Goal: Information Seeking & Learning: Learn about a topic

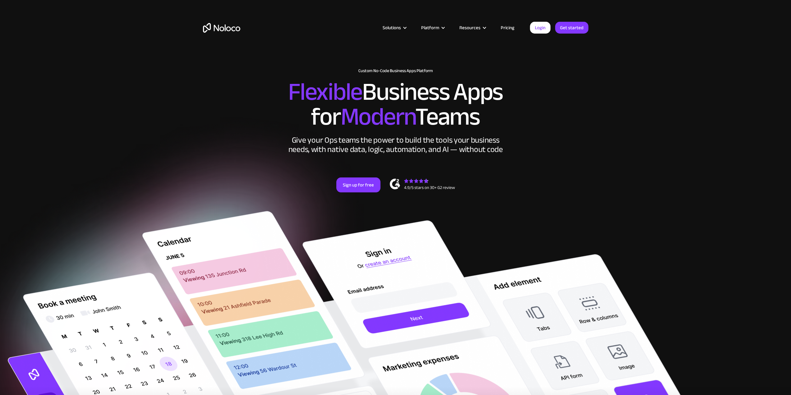
click at [514, 29] on link "Pricing" at bounding box center [507, 28] width 29 height 8
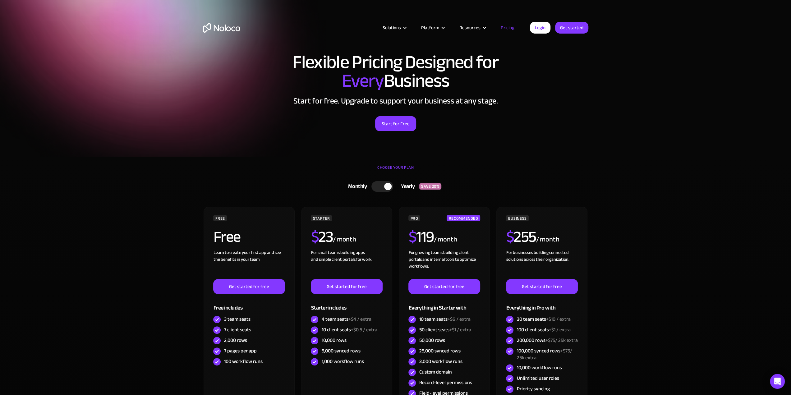
click at [224, 28] on img "home" at bounding box center [221, 28] width 37 height 10
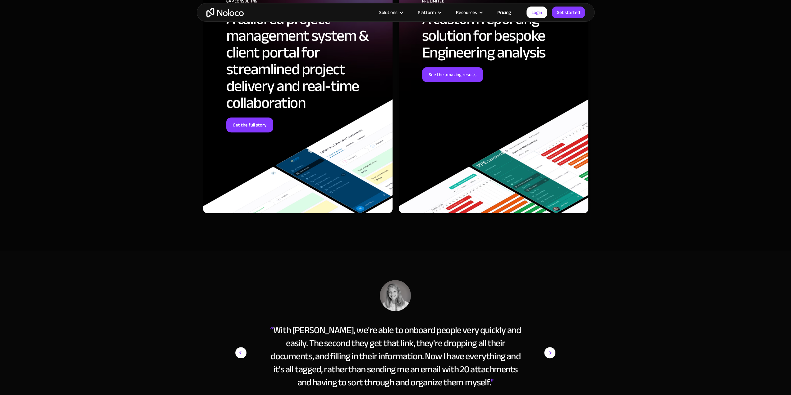
scroll to position [2767, 0]
